Goal: Task Accomplishment & Management: Complete application form

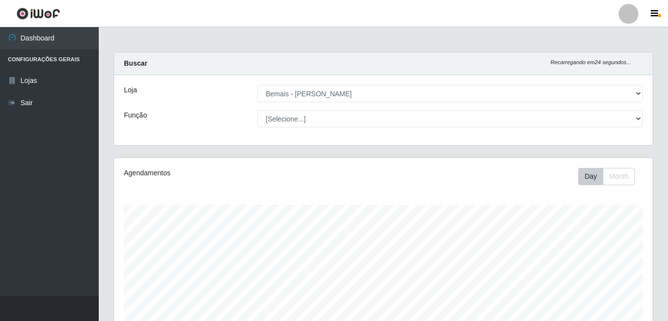
select select "230"
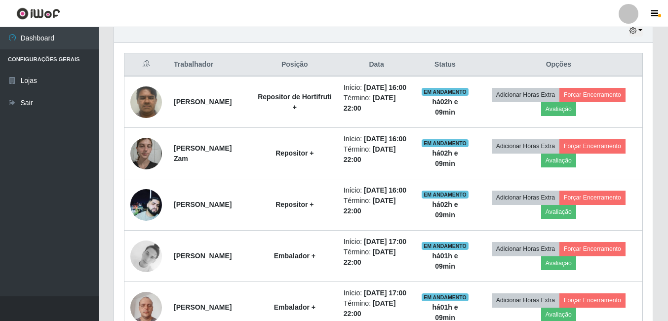
scroll to position [307, 0]
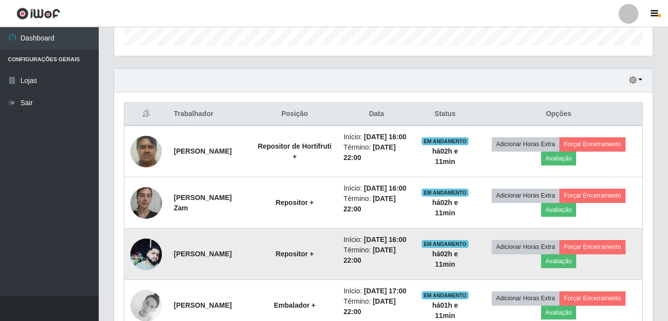
click at [150, 270] on img at bounding box center [146, 255] width 32 height 32
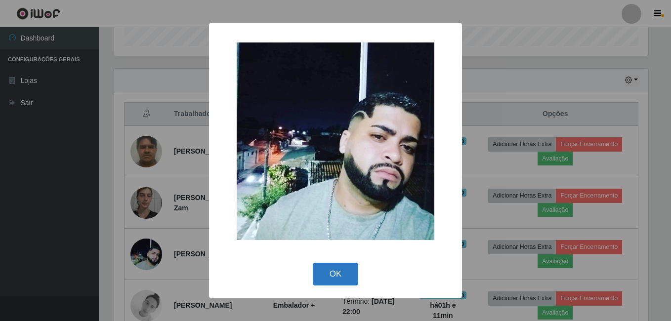
click at [331, 267] on button "OK" at bounding box center [336, 274] width 46 height 23
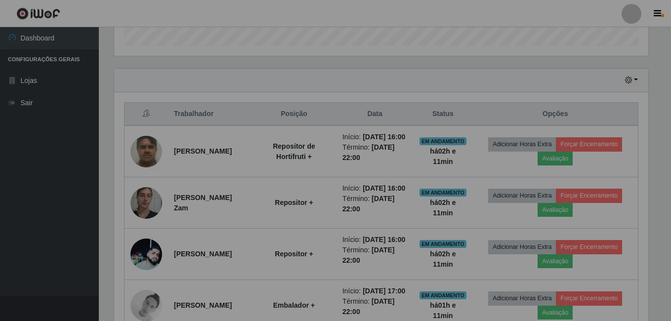
scroll to position [205, 539]
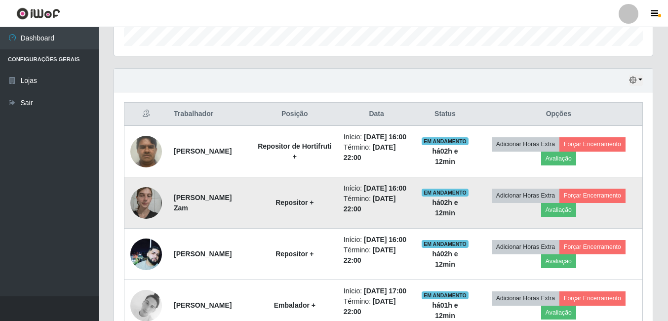
click at [145, 214] on img at bounding box center [146, 203] width 32 height 42
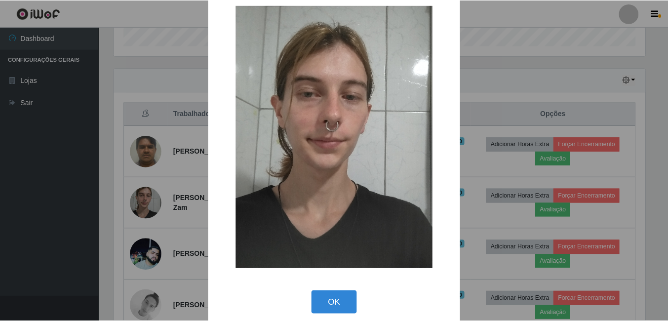
scroll to position [29, 0]
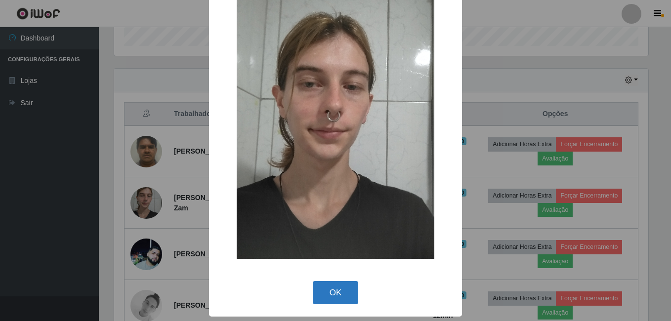
click at [325, 284] on button "OK" at bounding box center [336, 292] width 46 height 23
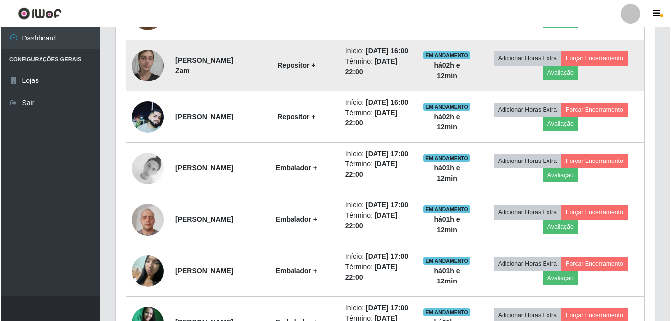
scroll to position [455, 0]
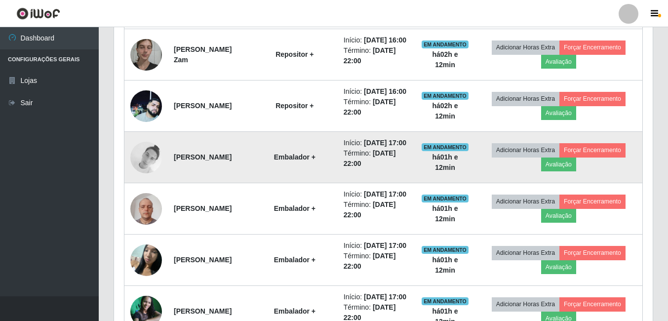
click at [150, 173] on img at bounding box center [146, 158] width 32 height 32
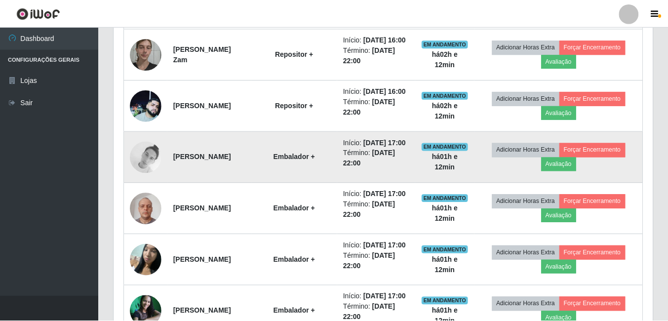
scroll to position [205, 534]
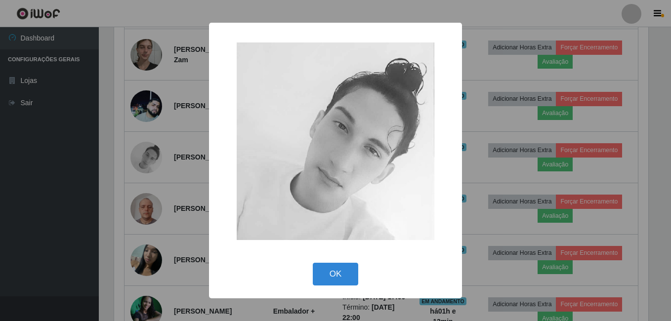
click at [554, 168] on div "× OK Cancel" at bounding box center [335, 160] width 671 height 321
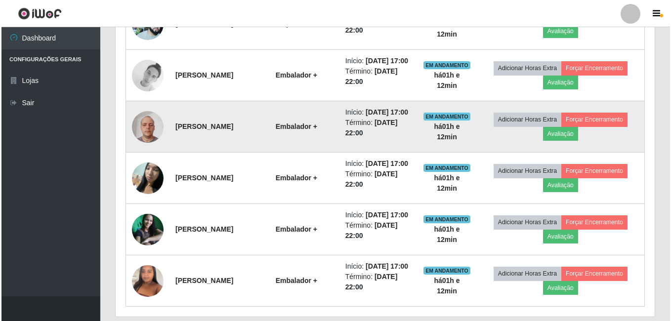
scroll to position [554, 0]
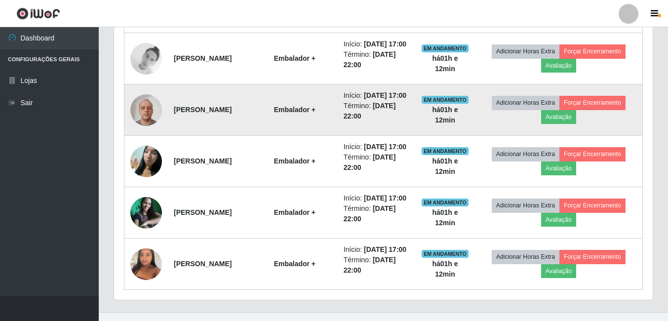
click at [143, 131] on img at bounding box center [146, 110] width 32 height 42
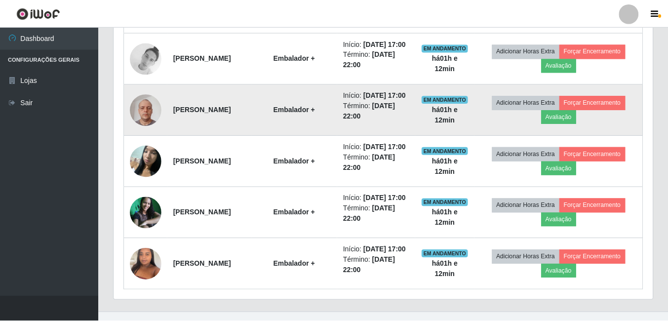
scroll to position [205, 534]
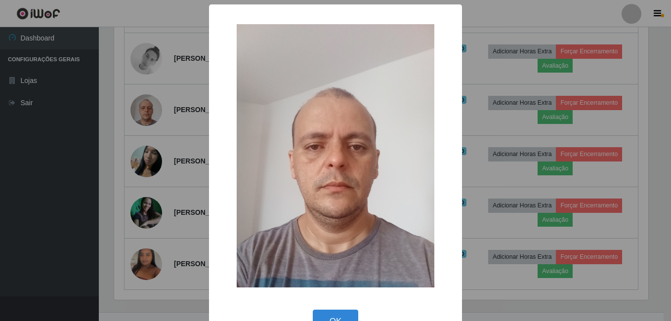
click at [142, 143] on div "× OK Cancel" at bounding box center [335, 160] width 671 height 321
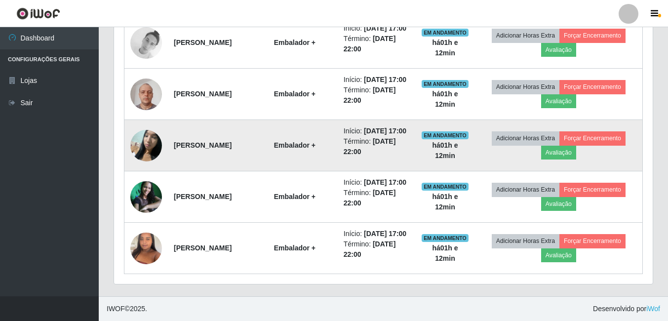
scroll to position [653, 0]
click at [143, 124] on img at bounding box center [146, 145] width 32 height 42
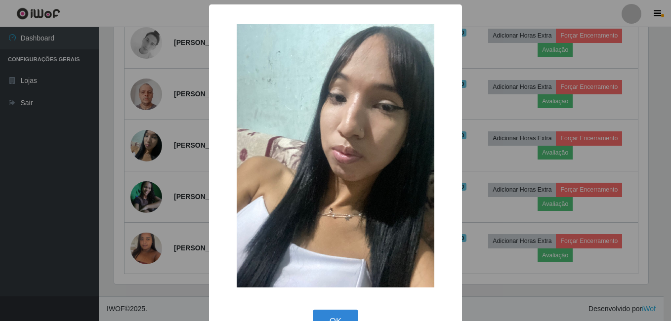
drag, startPoint x: 176, startPoint y: 193, endPoint x: 169, endPoint y: 191, distance: 6.9
click at [176, 194] on div "× OK Cancel" at bounding box center [335, 160] width 671 height 321
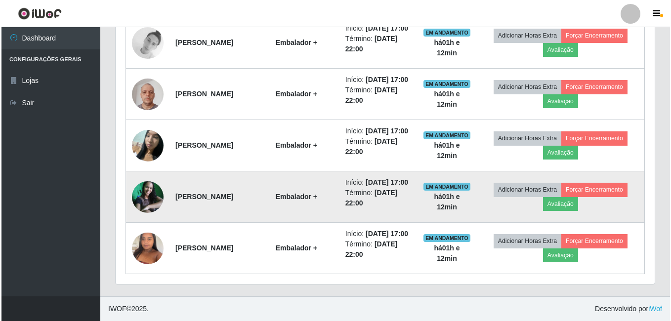
scroll to position [205, 539]
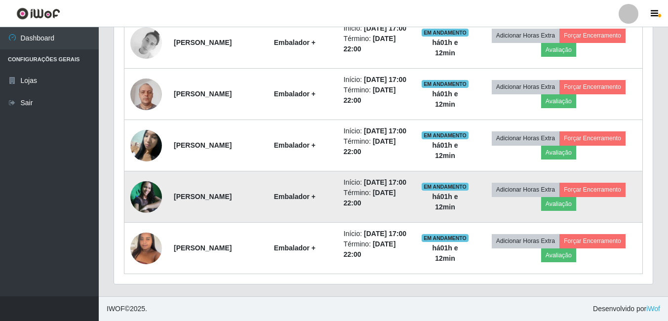
click at [146, 181] on img at bounding box center [146, 197] width 32 height 32
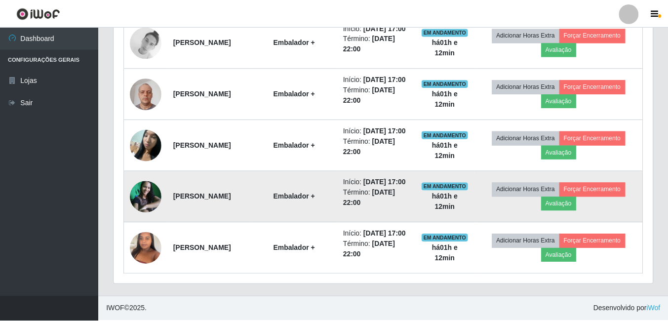
scroll to position [205, 534]
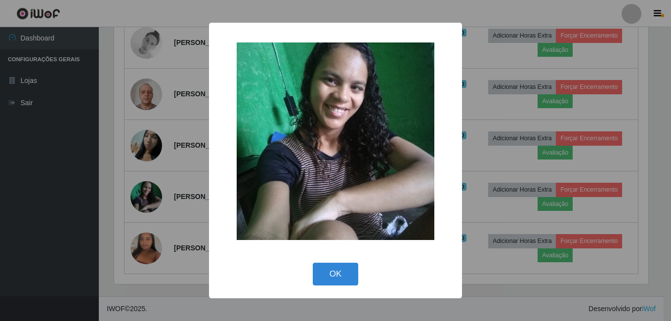
click at [146, 178] on div "× OK Cancel" at bounding box center [335, 160] width 671 height 321
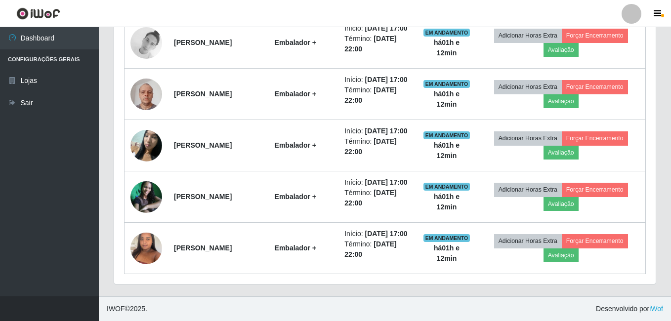
scroll to position [205, 539]
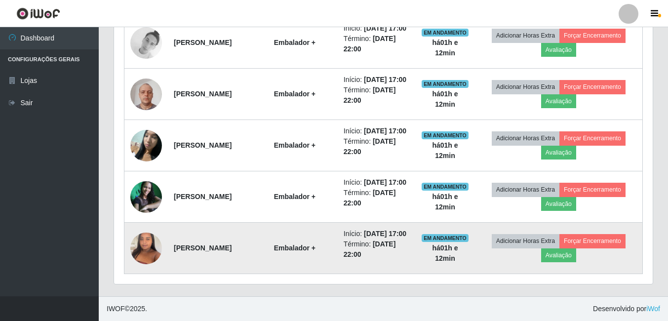
click at [149, 245] on img at bounding box center [146, 248] width 32 height 42
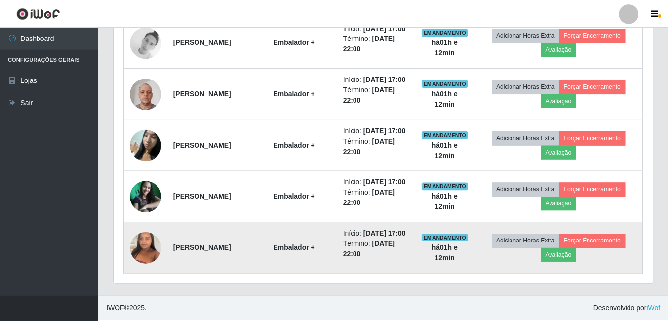
scroll to position [205, 534]
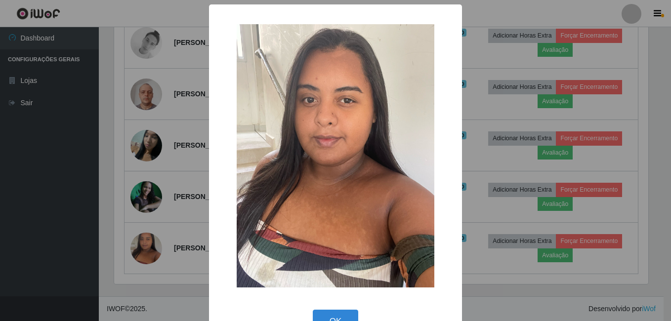
click at [154, 228] on div "× OK Cancel" at bounding box center [335, 160] width 671 height 321
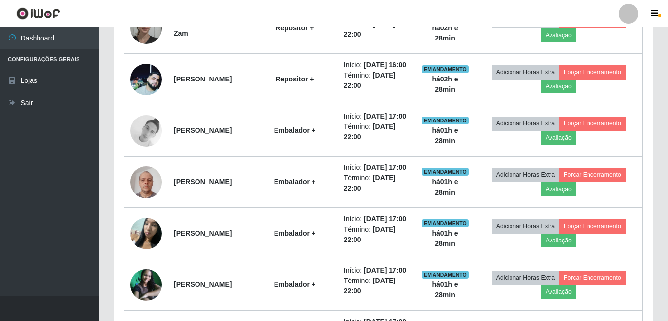
scroll to position [505, 0]
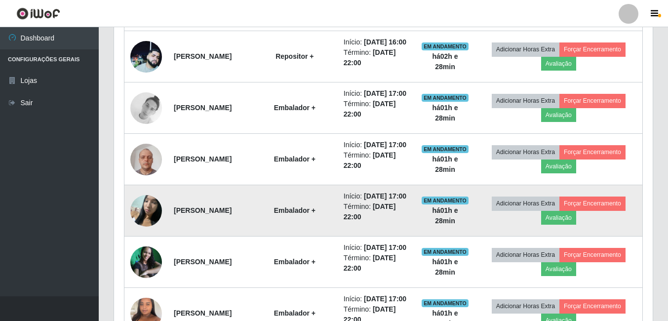
click at [144, 232] on img at bounding box center [146, 211] width 32 height 42
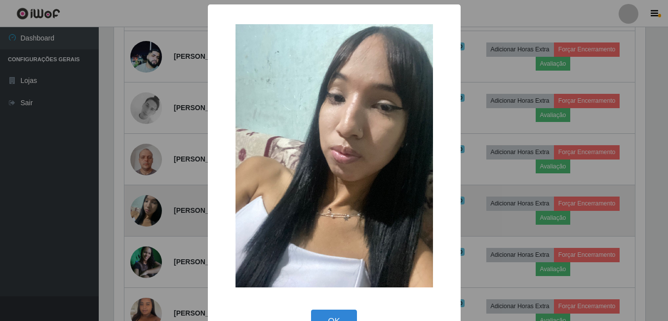
scroll to position [205, 534]
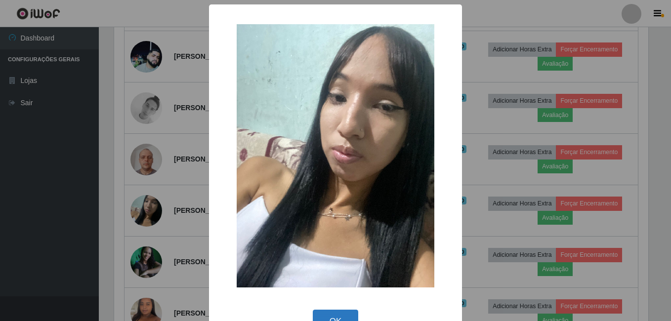
click at [338, 317] on button "OK" at bounding box center [336, 321] width 46 height 23
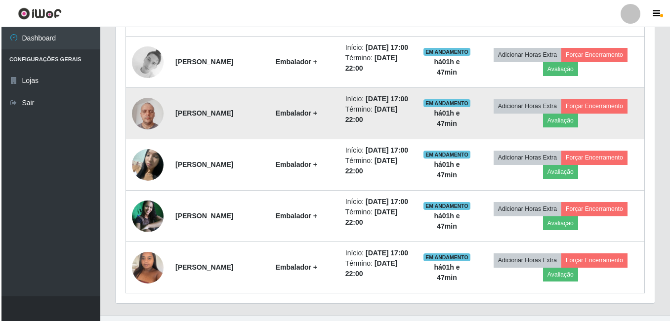
scroll to position [554, 0]
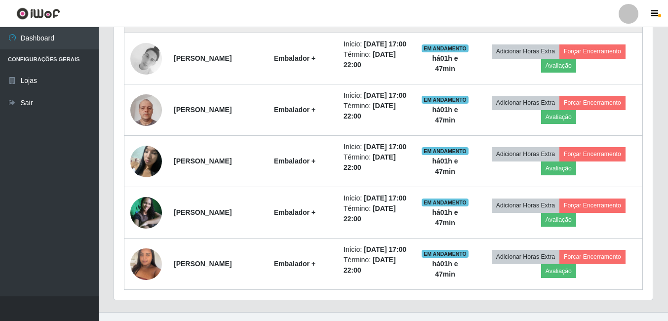
click at [154, 23] on img at bounding box center [146, 8] width 32 height 32
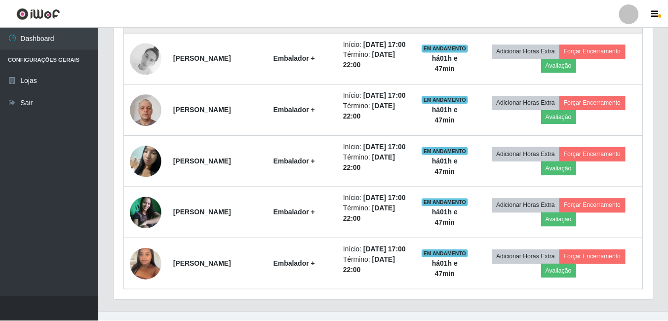
scroll to position [205, 534]
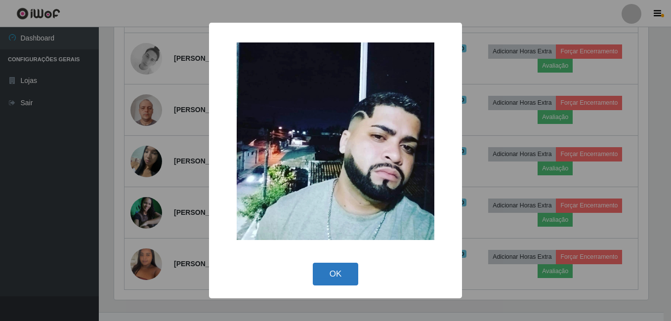
click at [338, 269] on button "OK" at bounding box center [336, 274] width 46 height 23
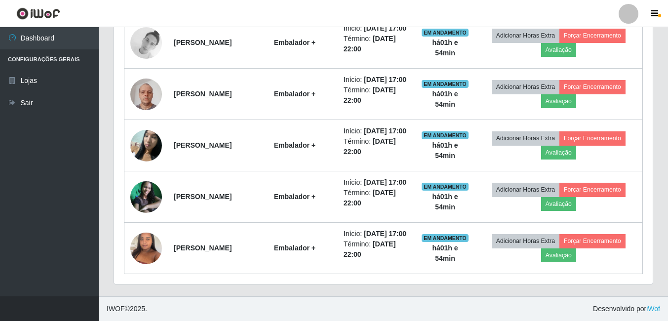
scroll to position [208, 0]
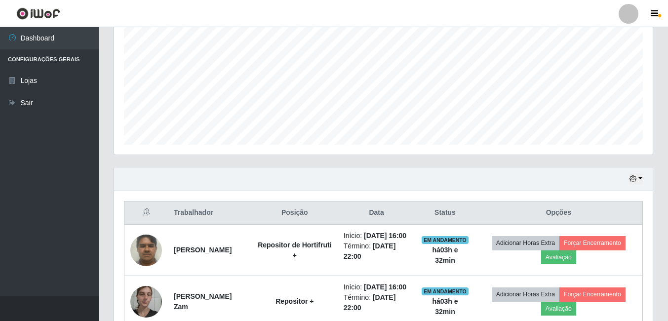
click at [644, 178] on div "Hoje 1 dia 3 dias 1 Semana Não encerrados" at bounding box center [383, 179] width 539 height 24
click at [642, 178] on button "button" at bounding box center [636, 178] width 14 height 11
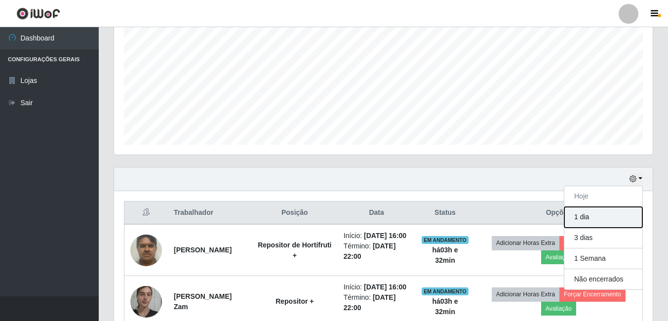
click at [589, 213] on button "1 dia" at bounding box center [604, 217] width 78 height 21
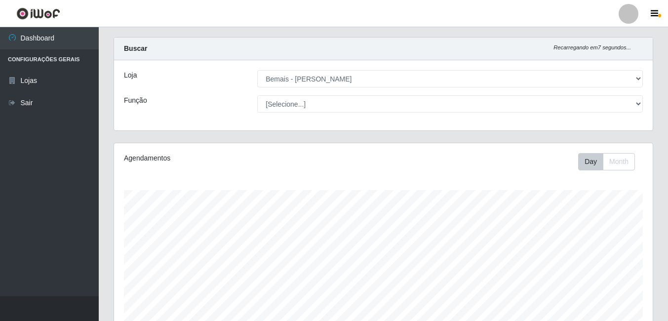
scroll to position [11, 0]
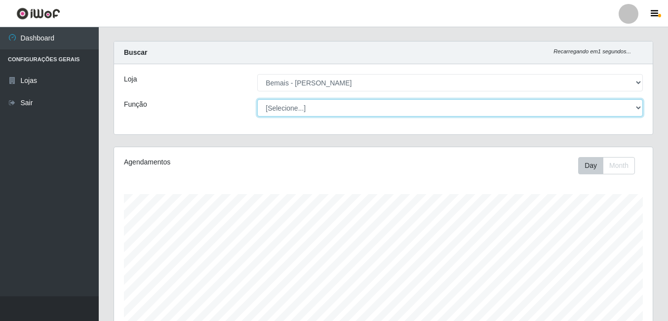
click at [296, 104] on select "[Selecione...] ASG ASG + ASG ++ Auxiliar de Depósito Auxiliar de Depósito + Aux…" at bounding box center [450, 107] width 386 height 17
click at [257, 99] on select "[Selecione...] ASG ASG + ASG ++ Auxiliar de Depósito Auxiliar de Depósito + Aux…" at bounding box center [450, 107] width 386 height 17
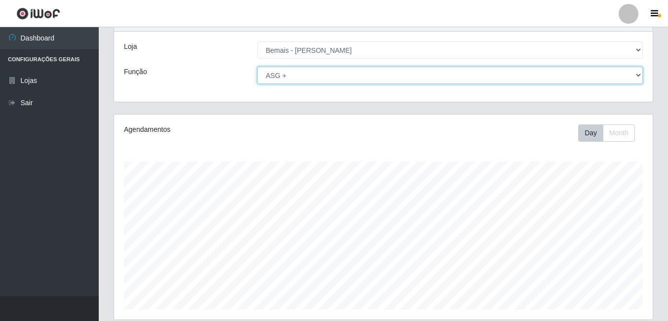
scroll to position [159, 0]
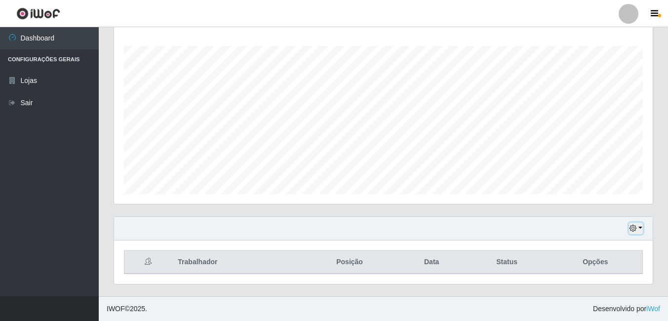
click at [643, 226] on button "button" at bounding box center [636, 228] width 14 height 11
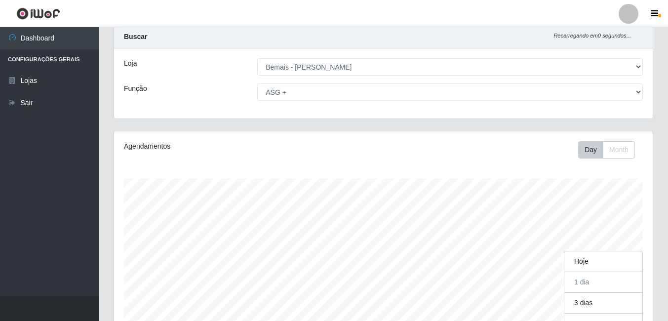
scroll to position [49, 0]
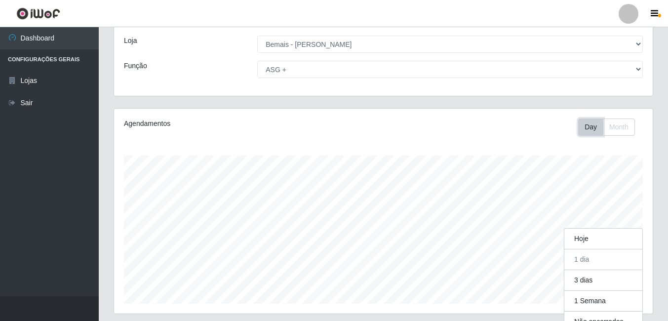
click at [591, 128] on button "Day" at bounding box center [591, 127] width 25 height 17
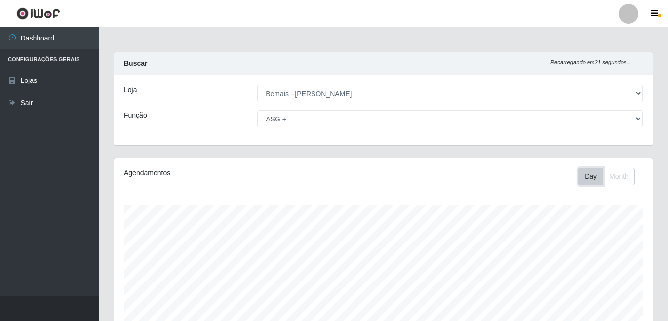
click at [586, 176] on button "Day" at bounding box center [591, 176] width 25 height 17
click at [611, 174] on button "Month" at bounding box center [619, 176] width 32 height 17
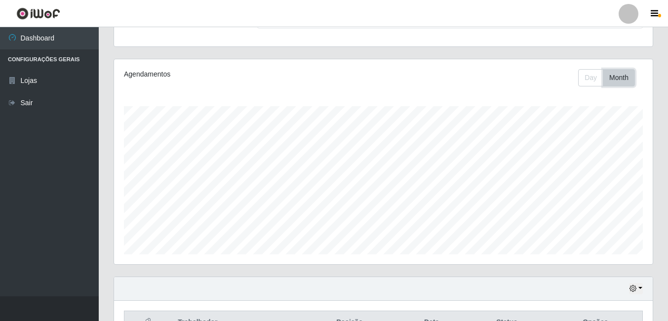
scroll to position [159, 0]
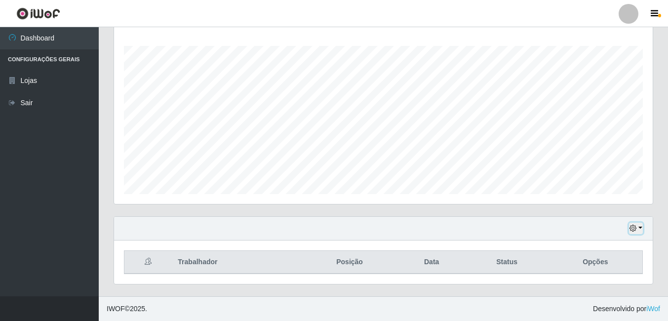
click at [640, 229] on button "button" at bounding box center [636, 228] width 14 height 11
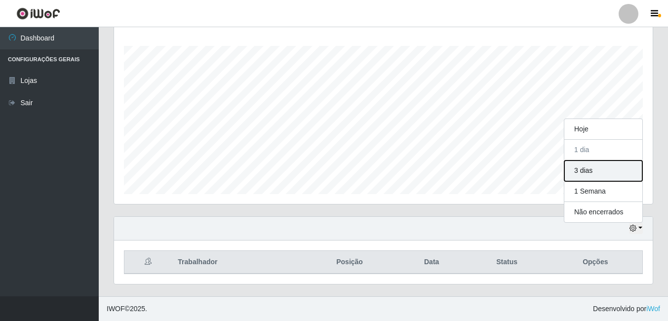
click at [591, 168] on button "3 dias" at bounding box center [604, 171] width 78 height 21
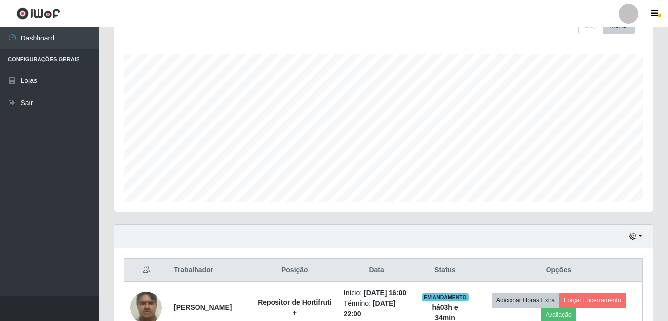
scroll to position [60, 0]
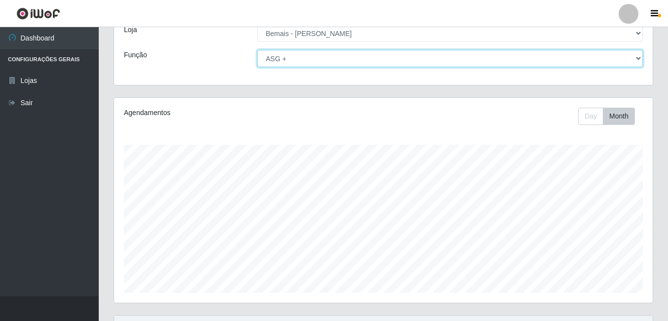
click at [360, 63] on select "[Selecione...] ASG ASG + ASG ++ Auxiliar de Depósito Auxiliar de Depósito + Aux…" at bounding box center [450, 58] width 386 height 17
select select "[Selecione...]"
click at [257, 50] on select "[Selecione...] ASG ASG + ASG ++ Auxiliar de Depósito Auxiliar de Depósito + Aux…" at bounding box center [450, 58] width 386 height 17
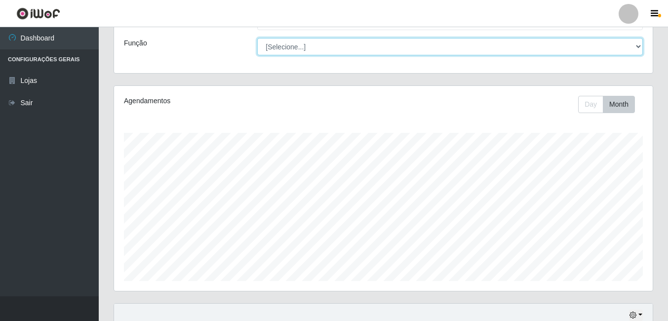
scroll to position [159, 0]
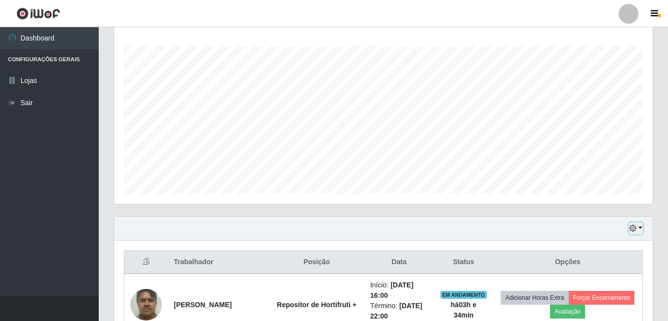
click at [639, 226] on button "button" at bounding box center [636, 228] width 14 height 11
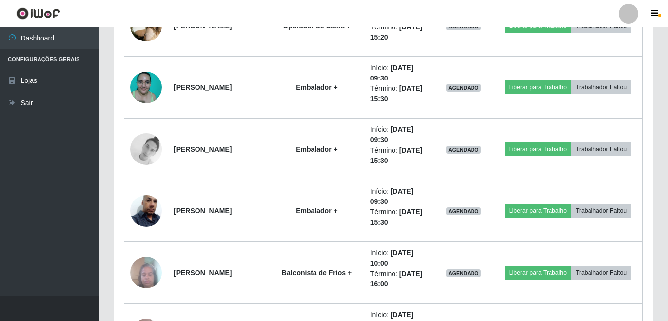
scroll to position [653, 0]
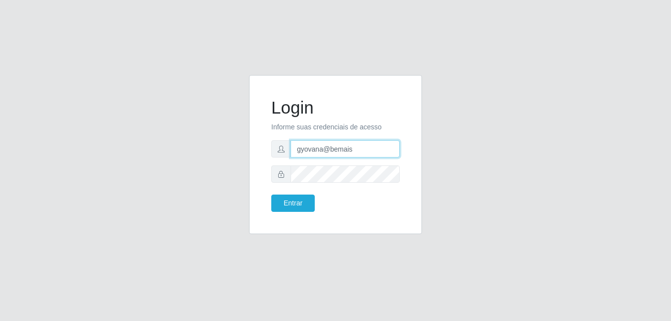
click at [384, 150] on input "gyovana@bemais" at bounding box center [344, 148] width 109 height 17
click at [301, 204] on button "Entrar" at bounding box center [292, 203] width 43 height 17
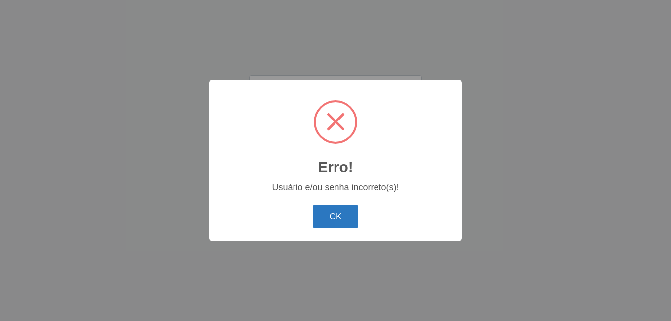
click at [325, 213] on button "OK" at bounding box center [336, 216] width 46 height 23
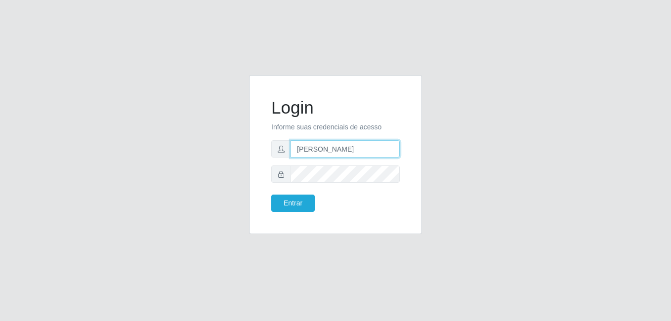
click at [354, 150] on input "karla@bemais" at bounding box center [344, 148] width 109 height 17
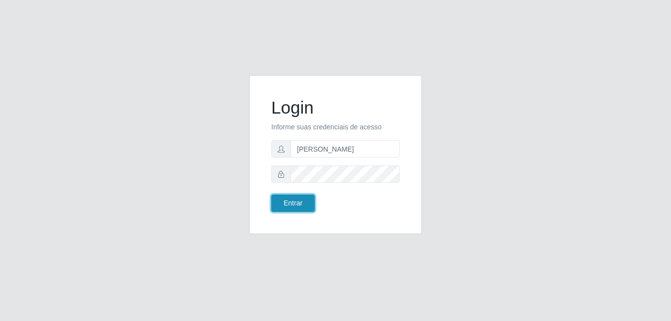
click at [289, 210] on button "Entrar" at bounding box center [292, 203] width 43 height 17
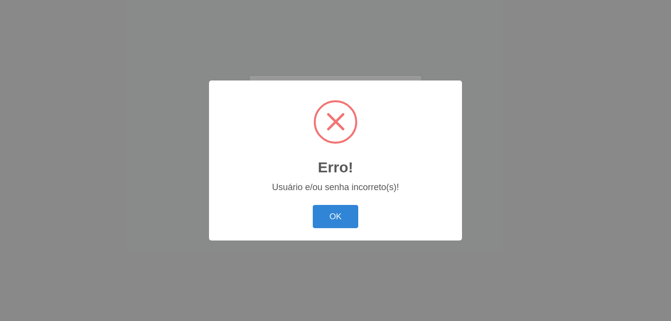
click at [291, 202] on div "Erro! × Usuário e/ou senha incorreto(s)! OK Cancel" at bounding box center [335, 161] width 253 height 160
click at [326, 222] on button "OK" at bounding box center [336, 216] width 46 height 23
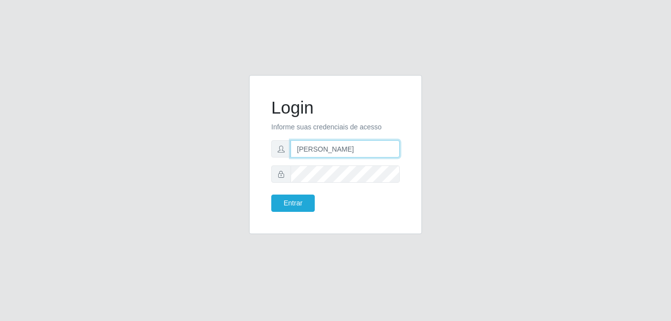
click at [377, 154] on input "karla@bemais" at bounding box center [344, 148] width 109 height 17
type input "andressa@bemais"
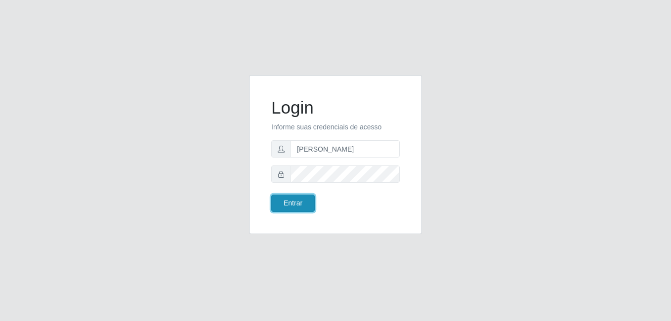
click at [279, 202] on button "Entrar" at bounding box center [292, 203] width 43 height 17
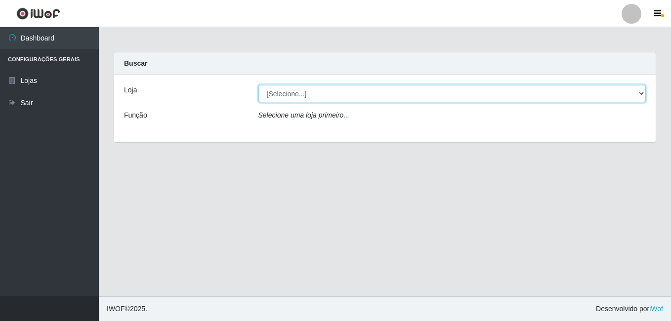
click at [331, 94] on select "[Selecione...] Bemais - Ruy Carneiro" at bounding box center [452, 93] width 388 height 17
select select "230"
click at [258, 85] on select "[Selecione...] Bemais - Ruy Carneiro" at bounding box center [452, 93] width 388 height 17
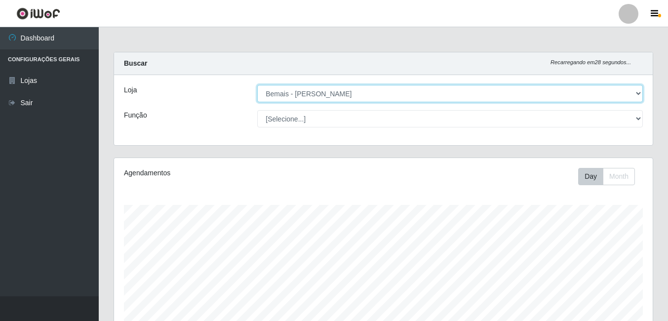
scroll to position [205, 539]
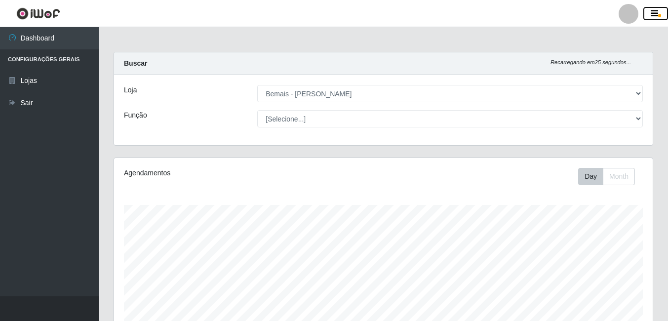
click at [655, 15] on icon "button" at bounding box center [654, 13] width 7 height 9
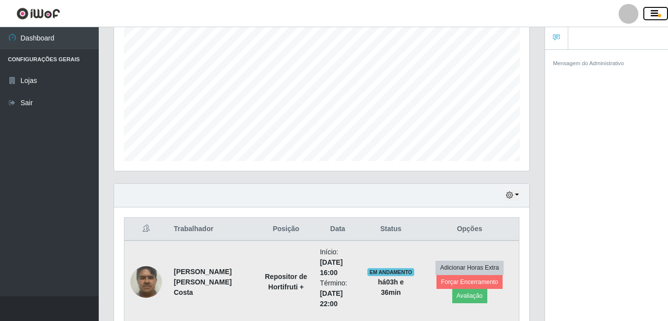
scroll to position [198, 0]
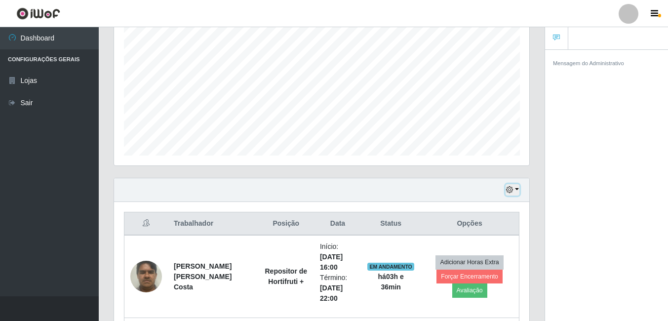
click at [518, 190] on button "button" at bounding box center [513, 189] width 14 height 11
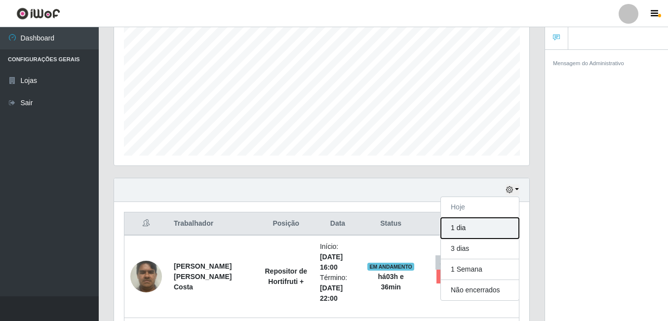
click at [462, 227] on button "1 dia" at bounding box center [480, 228] width 78 height 21
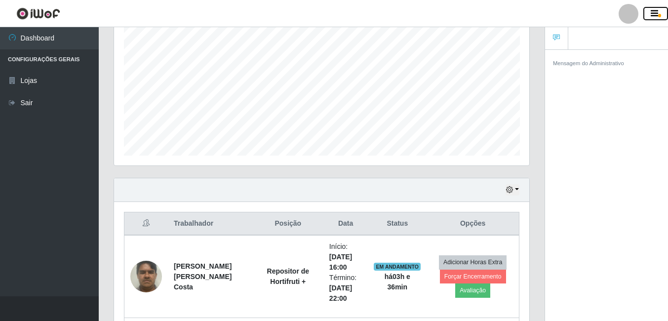
click at [654, 10] on icon "button" at bounding box center [654, 13] width 7 height 9
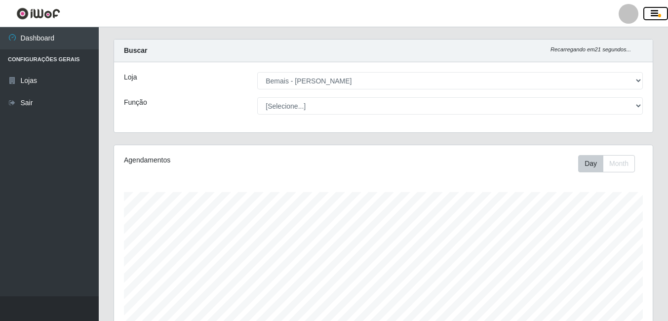
scroll to position [0, 0]
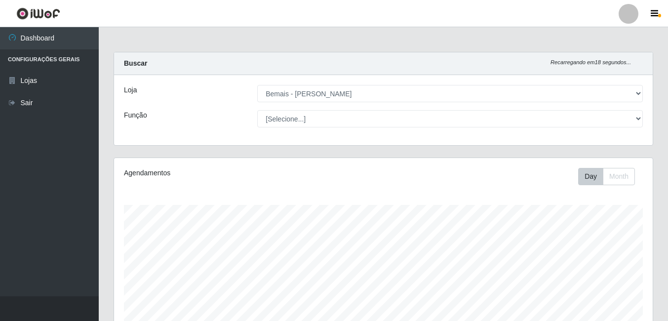
click at [616, 13] on link at bounding box center [629, 14] width 30 height 20
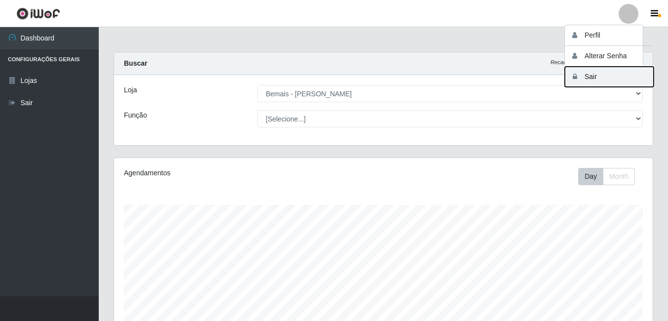
click at [598, 76] on button "Sair" at bounding box center [609, 77] width 89 height 20
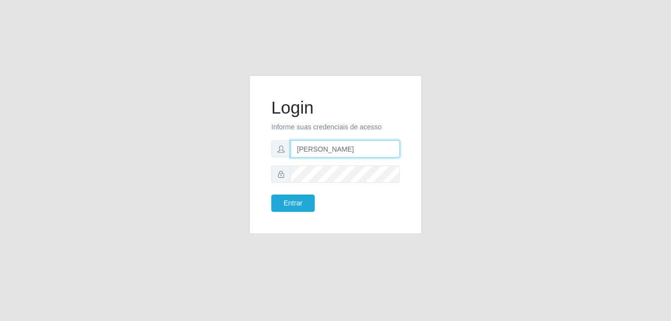
click at [370, 145] on input "andressa@bemais" at bounding box center [344, 148] width 109 height 17
type input "thiagol@bemais"
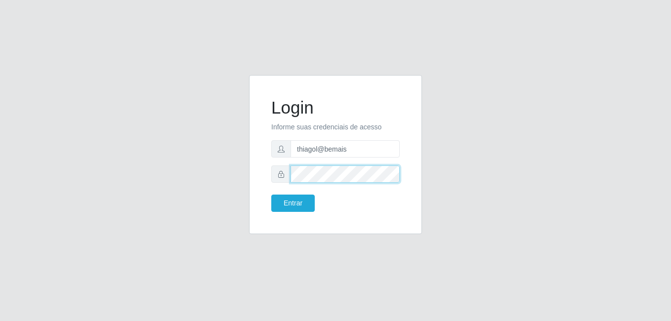
click at [271, 195] on button "Entrar" at bounding box center [292, 203] width 43 height 17
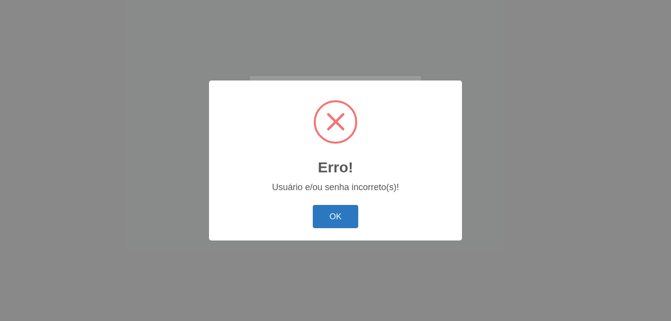
click at [317, 212] on button "OK" at bounding box center [336, 216] width 46 height 23
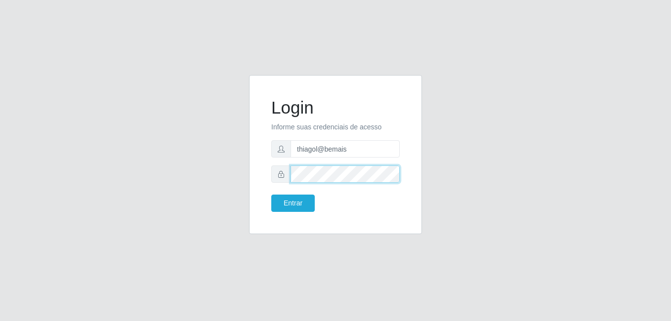
click at [255, 183] on div "Login Informe suas credenciais de acesso thiagol@bemais Entrar" at bounding box center [335, 154] width 173 height 159
click at [271, 195] on button "Entrar" at bounding box center [292, 203] width 43 height 17
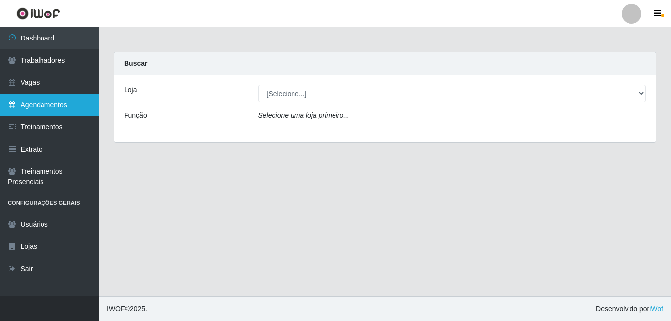
click at [24, 112] on link "Agendamentos" at bounding box center [49, 105] width 99 height 22
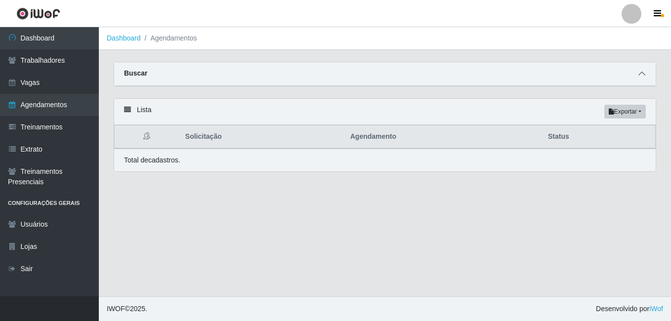
click at [638, 78] on span at bounding box center [642, 73] width 12 height 11
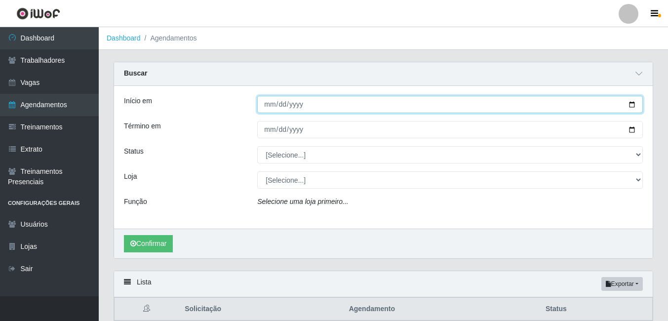
click at [324, 108] on input "Início em" at bounding box center [450, 104] width 386 height 17
type input "2025-08-24"
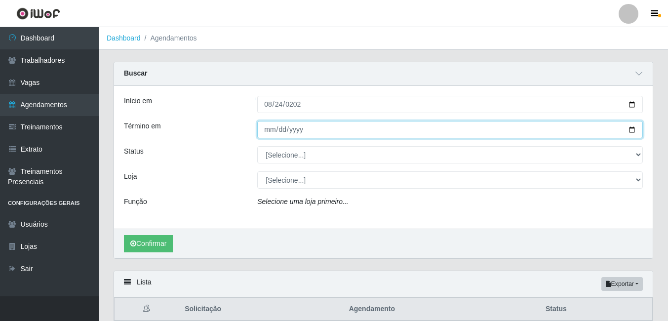
click at [262, 134] on input "Término em" at bounding box center [450, 129] width 386 height 17
type input "2025-08-24"
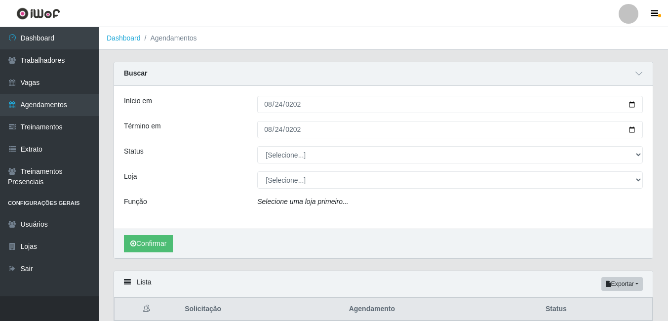
click at [301, 144] on div "Início em 2025-08-24 Término em 2025-08-24 Status [Selecione...] AGENDADO AGUAR…" at bounding box center [383, 157] width 539 height 143
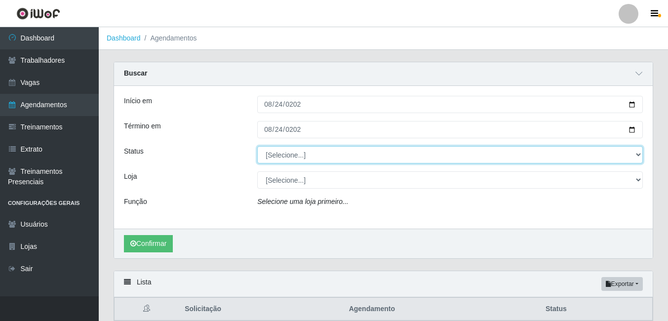
click at [298, 149] on select "[Selecione...] AGENDADO AGUARDANDO LIBERAR EM ANDAMENTO EM REVISÃO FINALIZADO C…" at bounding box center [450, 154] width 386 height 17
select select "AGENDADO"
click at [257, 147] on select "[Selecione...] AGENDADO AGUARDANDO LIBERAR EM ANDAMENTO EM REVISÃO FINALIZADO C…" at bounding box center [450, 154] width 386 height 17
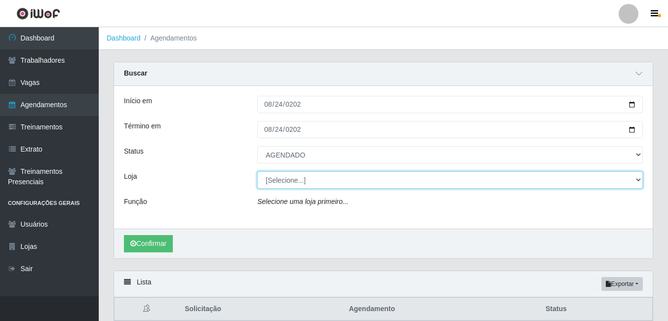
click at [300, 184] on select "[Selecione...] Bemais - Ruy Carneiro" at bounding box center [450, 179] width 386 height 17
select select "230"
click at [257, 172] on select "[Selecione...] Bemais - Ruy Carneiro" at bounding box center [450, 179] width 386 height 17
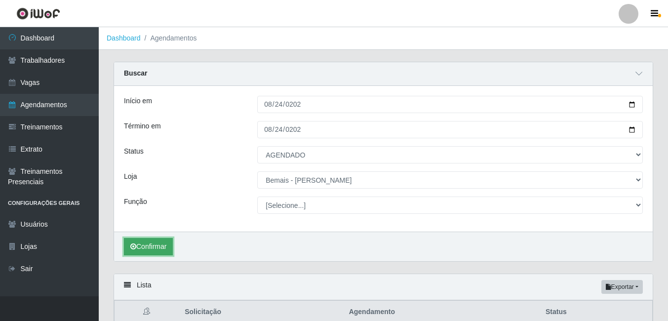
click at [147, 246] on button "Confirmar" at bounding box center [148, 246] width 49 height 17
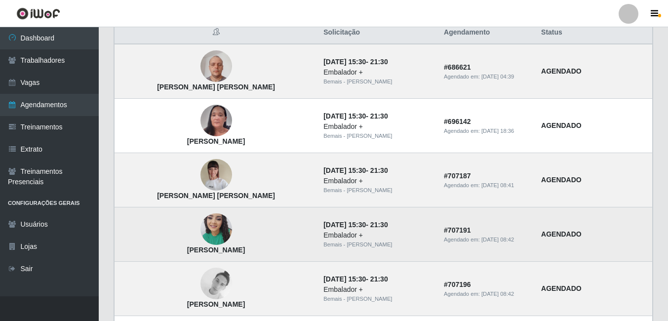
scroll to position [296, 0]
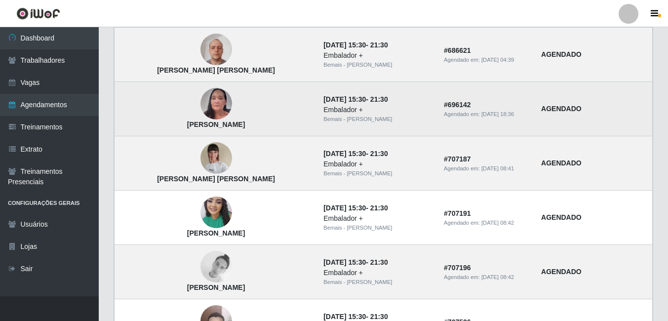
click at [225, 98] on td "[PERSON_NAME]" at bounding box center [217, 109] width 204 height 54
click at [215, 103] on td "[PERSON_NAME]" at bounding box center [217, 109] width 204 height 54
click at [211, 106] on img at bounding box center [217, 104] width 32 height 69
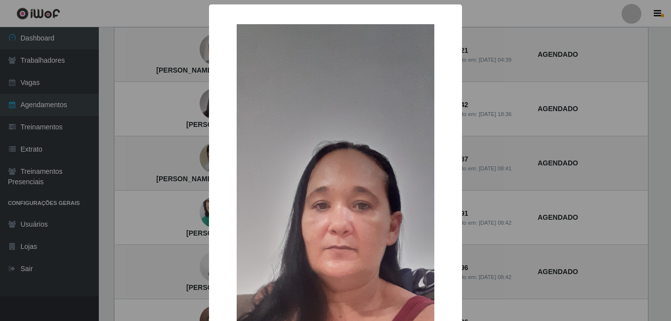
click at [192, 121] on div "× Lucilene Ferreira da Silva OK Cancel" at bounding box center [335, 160] width 671 height 321
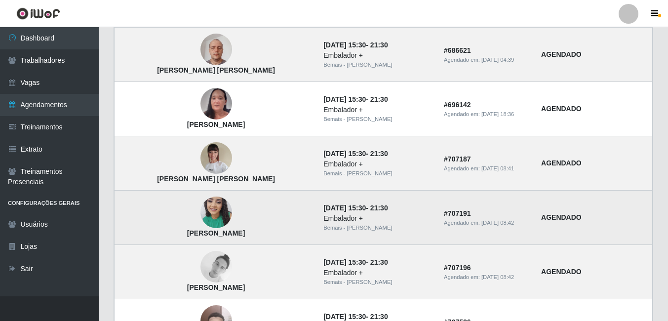
click at [201, 220] on img at bounding box center [217, 213] width 32 height 42
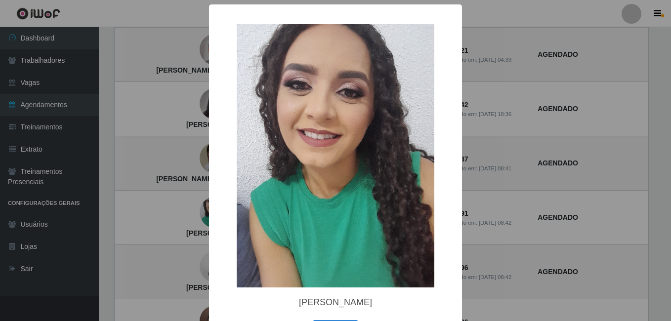
click at [182, 195] on div "× Aluska Oliveira Fernandes OK Cancel" at bounding box center [335, 160] width 671 height 321
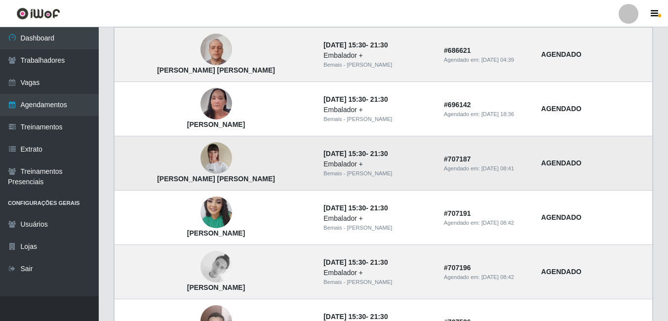
click at [202, 153] on img at bounding box center [217, 158] width 32 height 42
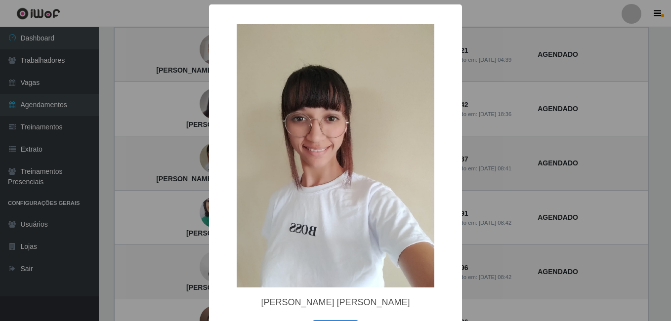
click at [193, 165] on div "× Maria Estephany Silva de Souza OK Cancel" at bounding box center [335, 160] width 671 height 321
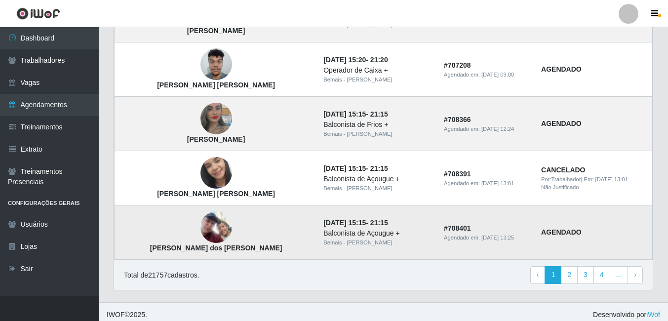
scroll to position [886, 0]
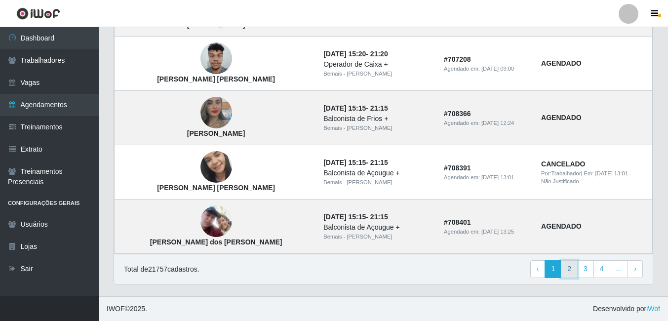
click at [569, 270] on link "2" at bounding box center [569, 269] width 17 height 18
